Goal: Information Seeking & Learning: Understand process/instructions

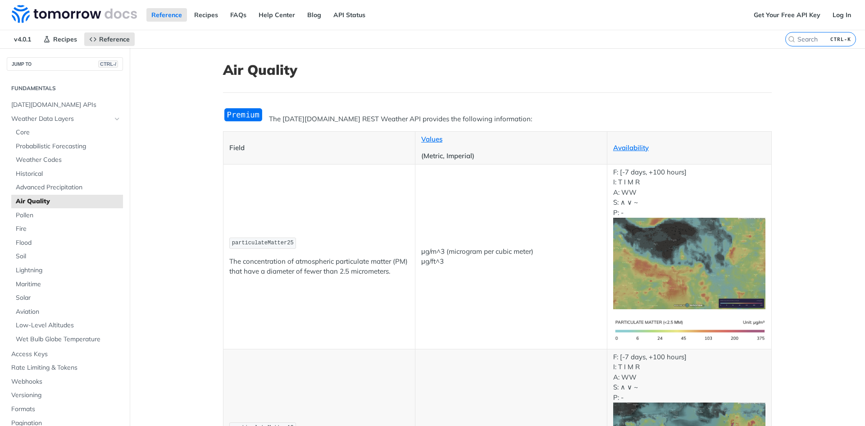
scroll to position [669, 0]
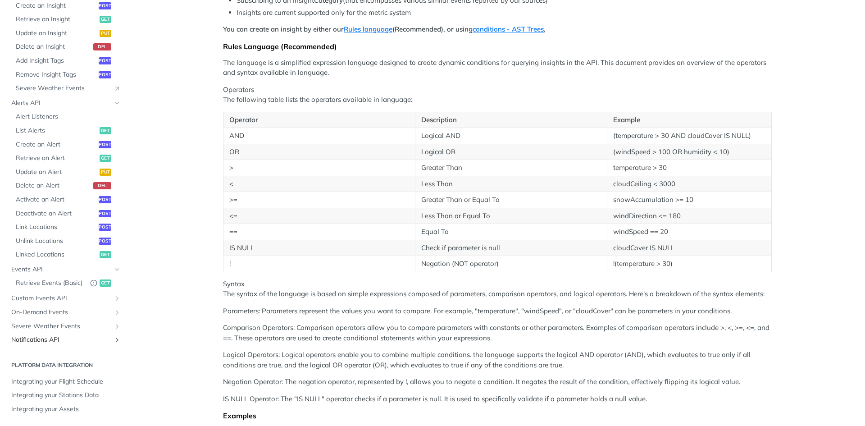
scroll to position [153, 0]
click at [95, 337] on span "Notifications API" at bounding box center [61, 339] width 100 height 9
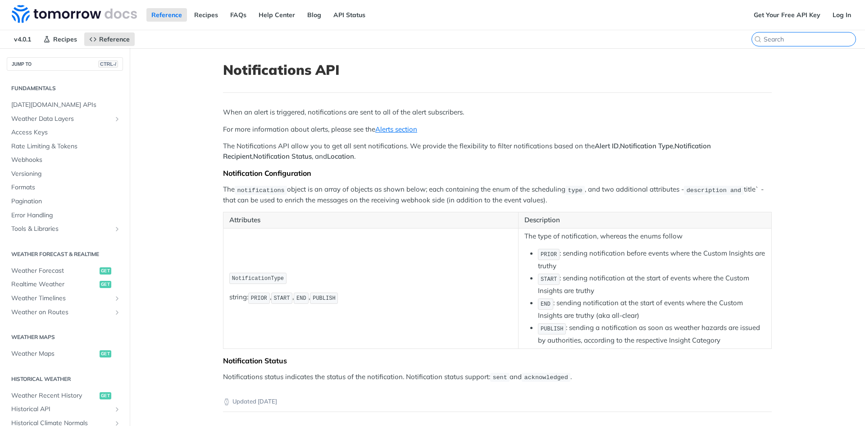
click at [809, 41] on input "CTRL-K" at bounding box center [810, 39] width 92 height 8
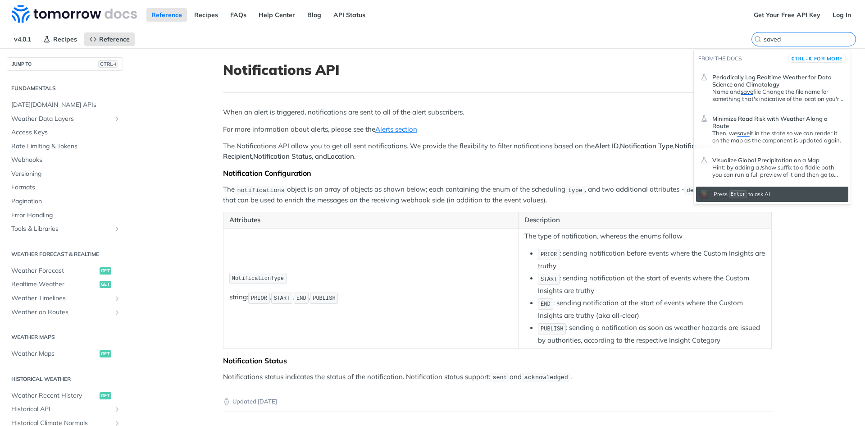
scroll to position [0, 0]
click at [789, 38] on input "saved" at bounding box center [810, 39] width 92 height 8
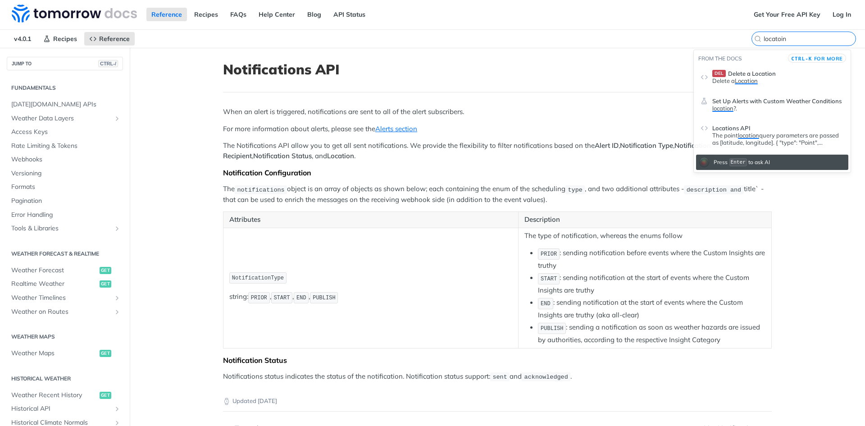
click at [789, 38] on input "locatoin" at bounding box center [810, 39] width 92 height 8
type input "locatoin"
click at [804, 75] on header "del Delete a Location" at bounding box center [779, 73] width 132 height 7
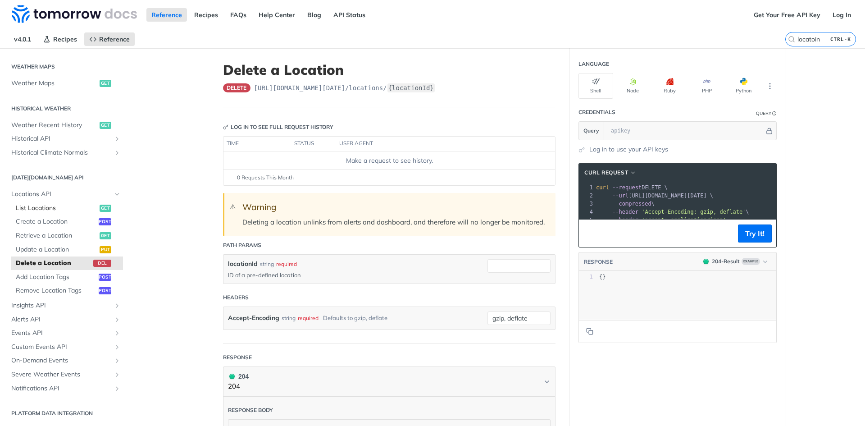
click at [55, 206] on span "List Locations" at bounding box center [57, 208] width 82 height 9
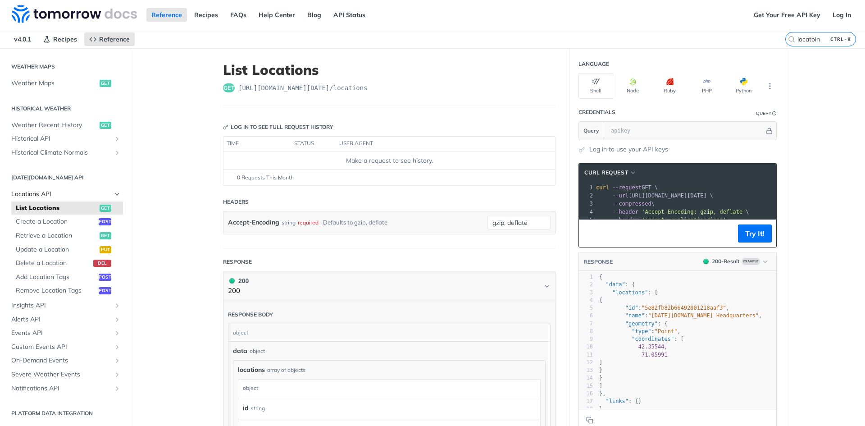
click at [53, 192] on span "Locations API" at bounding box center [61, 194] width 100 height 9
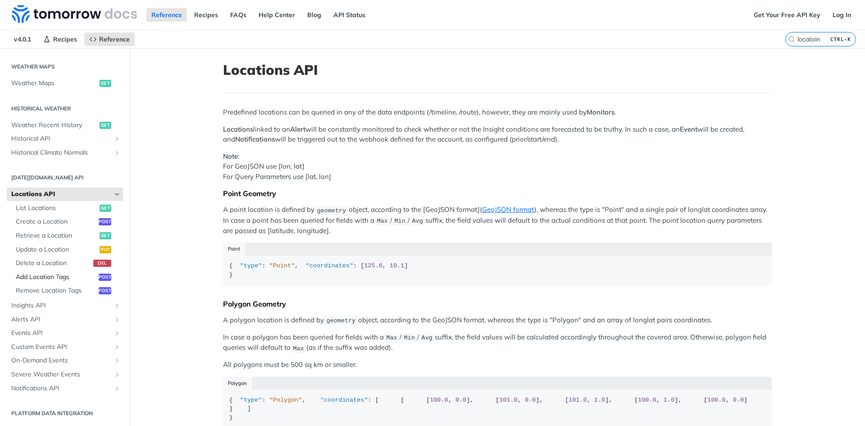
click at [56, 275] on span "Add Location Tags" at bounding box center [56, 277] width 81 height 9
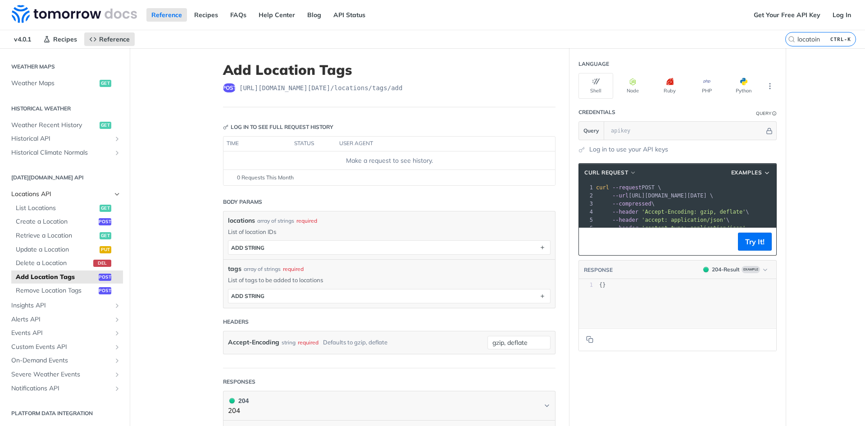
click at [44, 194] on span "Locations API" at bounding box center [61, 194] width 100 height 9
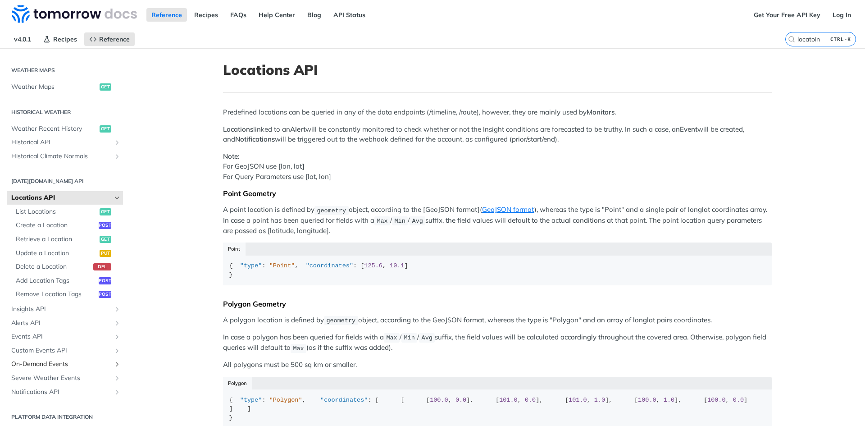
scroll to position [265, 0]
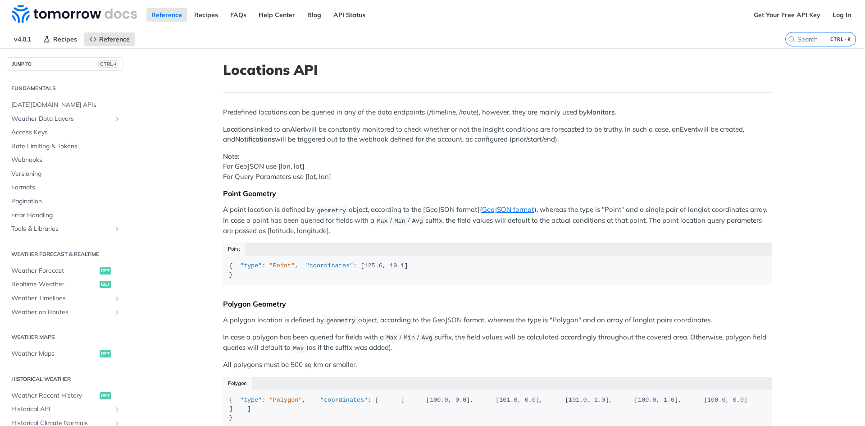
scroll to position [173, 0]
